Goal: Information Seeking & Learning: Compare options

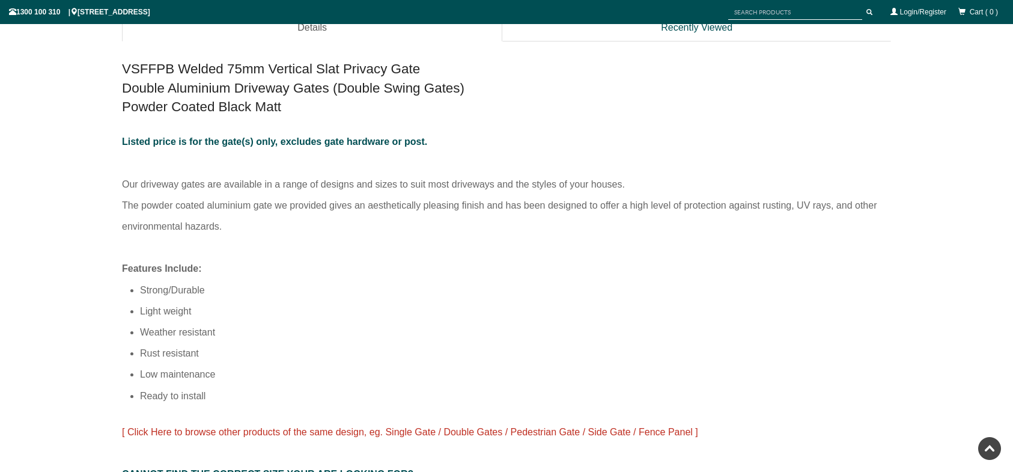
scroll to position [651, 0]
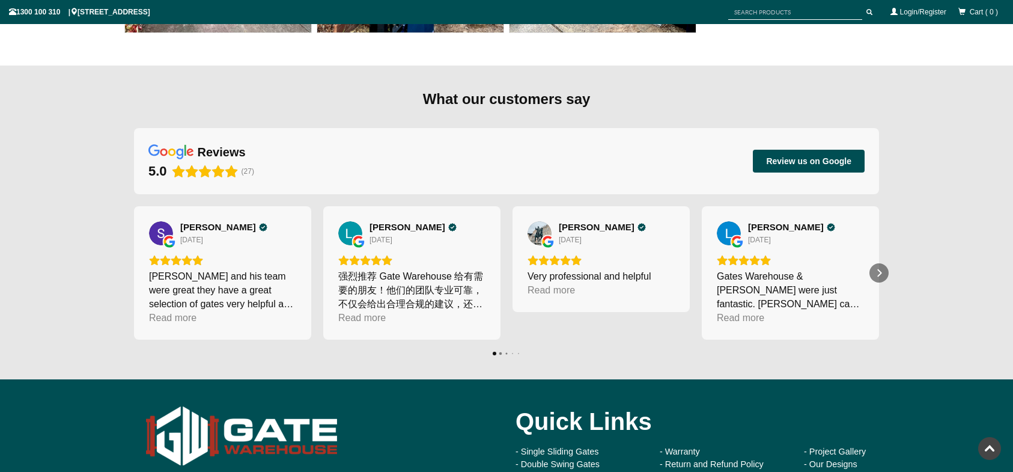
scroll to position [5051, 0]
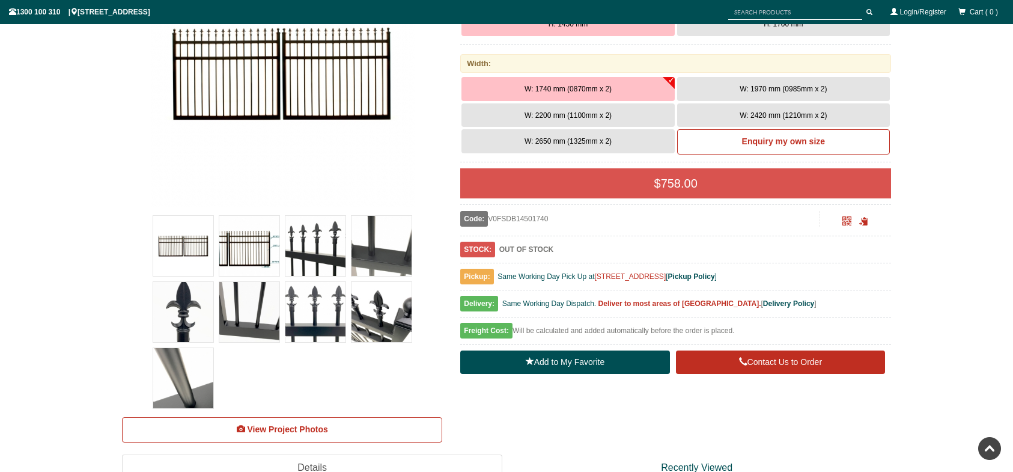
scroll to position [64, 0]
